Goal: Task Accomplishment & Management: Manage account settings

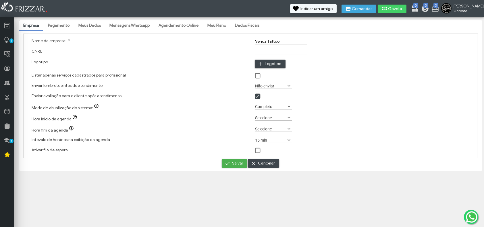
click at [236, 27] on link "Dados Fiscais" at bounding box center [247, 26] width 32 height 10
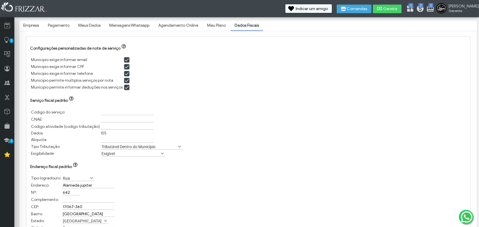
click at [220, 24] on link "Meu Plano" at bounding box center [216, 26] width 27 height 10
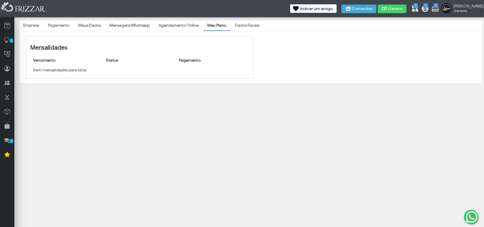
click at [172, 31] on div "Mensalidades Vencimento Status Pagamento Sem mensalidades para listar" at bounding box center [250, 57] width 463 height 52
click at [173, 25] on link "Agendamento Online" at bounding box center [178, 26] width 48 height 10
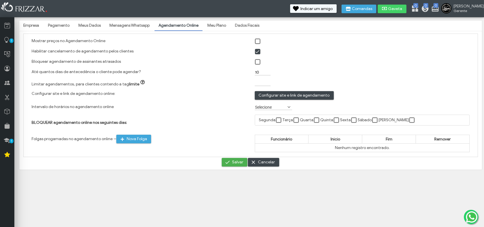
click at [126, 28] on link "Mensagens Whatsapp" at bounding box center [129, 26] width 48 height 10
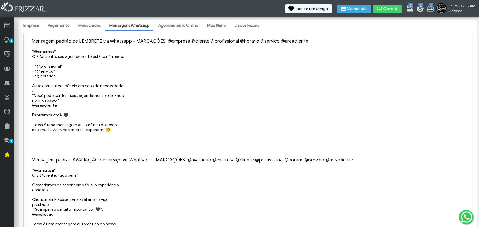
click at [63, 35] on div "Mensagem padrão de LEMBRETE via Whatsapp - MARCAÇÕES: @empresa @cliente @profis…" at bounding box center [248, 174] width 450 height 280
click at [65, 25] on link "Pagamento" at bounding box center [59, 26] width 30 height 10
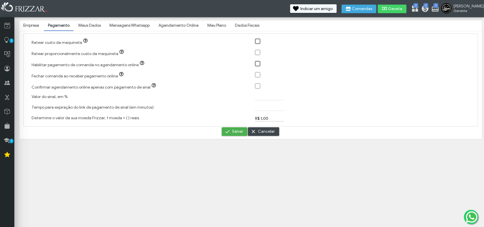
click at [87, 26] on link "Meus Dados" at bounding box center [89, 26] width 30 height 10
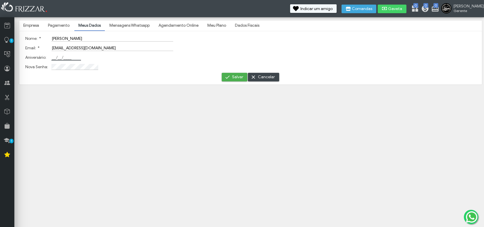
click at [64, 59] on input "Aniversário:" at bounding box center [66, 58] width 30 height 6
type input "[DATE]"
click at [236, 78] on span "Salvar" at bounding box center [237, 77] width 11 height 9
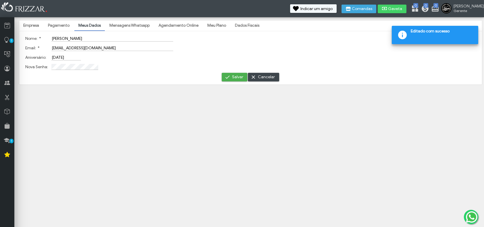
click at [57, 30] on link "Pagamento" at bounding box center [59, 26] width 30 height 10
